Goal: Navigation & Orientation: Find specific page/section

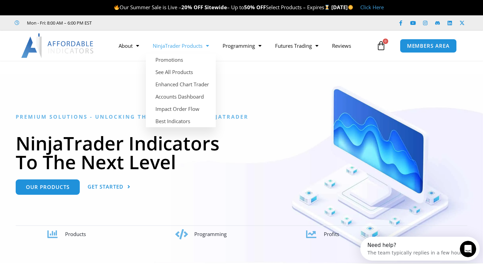
click at [192, 44] on link "NinjaTrader Products" at bounding box center [181, 46] width 70 height 16
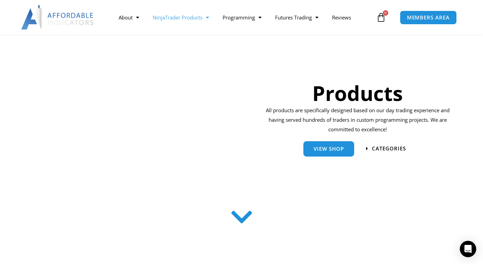
scroll to position [102, 0]
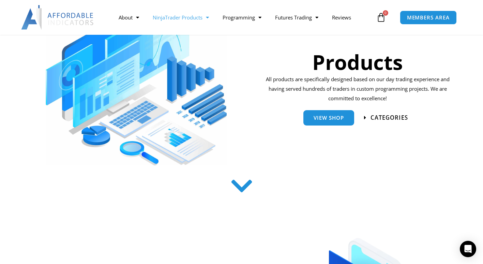
click at [378, 120] on span "categories" at bounding box center [388, 118] width 37 height 6
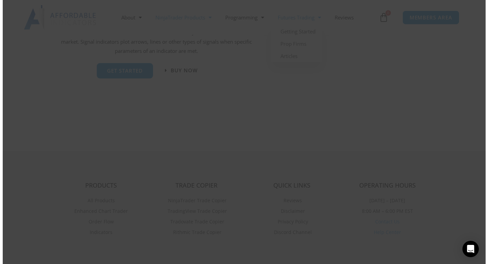
scroll to position [788, 0]
